Goal: Find specific page/section: Find specific page/section

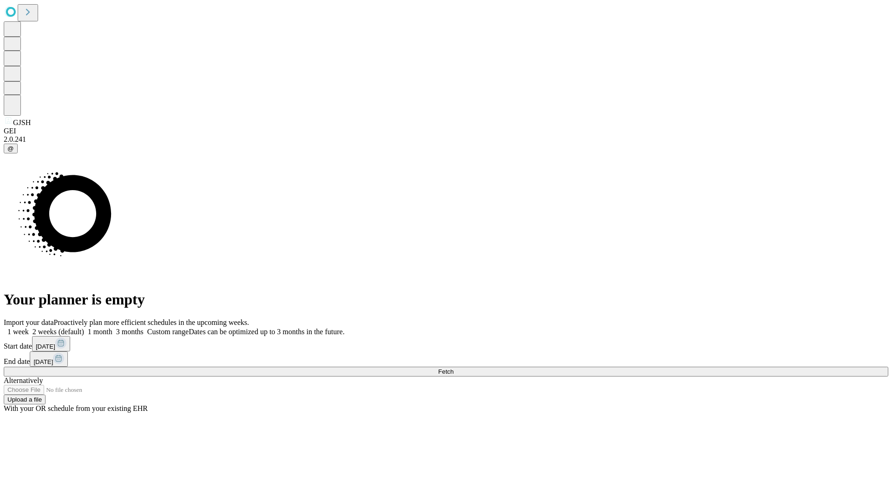
click at [454, 368] on span "Fetch" at bounding box center [445, 371] width 15 height 7
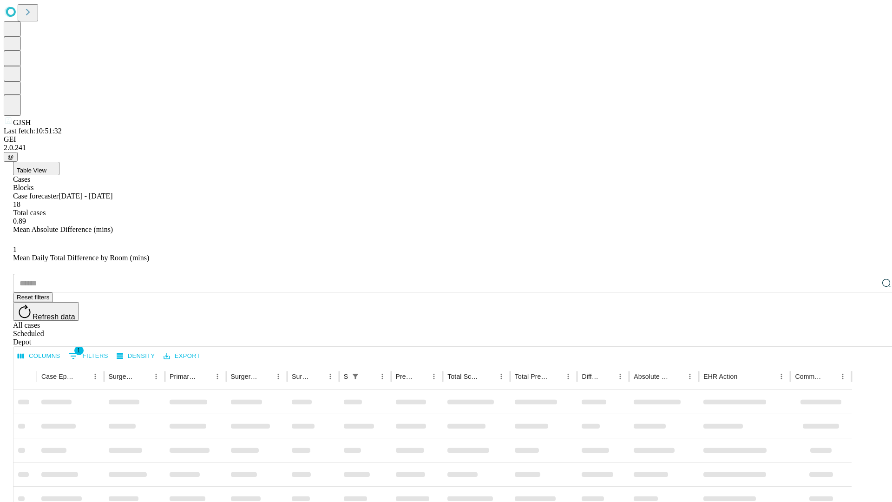
click at [868, 338] on div "Depot" at bounding box center [455, 342] width 885 height 8
